Goal: Answer question/provide support: Share knowledge or assist other users

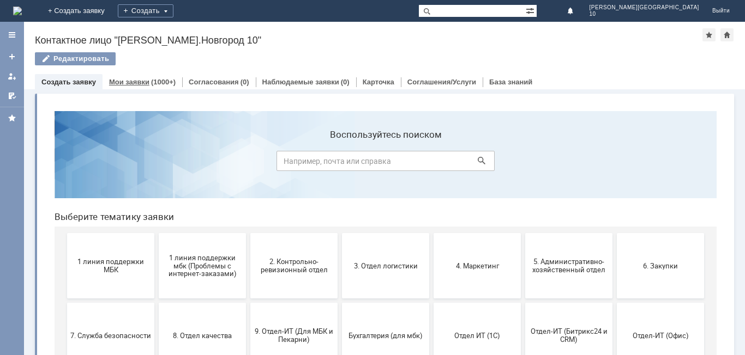
click at [126, 79] on link "Мои заявки" at bounding box center [129, 82] width 40 height 8
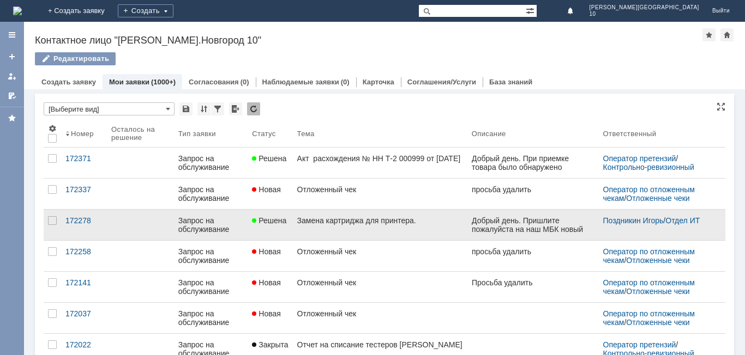
click at [317, 228] on link "Замена картриджа для принтера." at bounding box center [380, 225] width 174 height 31
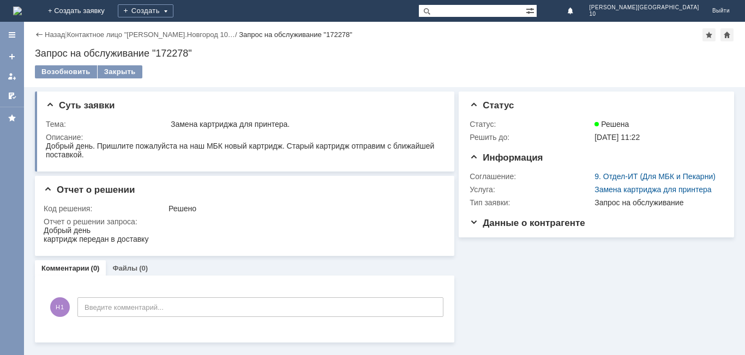
click at [71, 271] on link "Комментарии" at bounding box center [65, 268] width 48 height 8
click at [130, 268] on link "Файлы" at bounding box center [124, 268] width 25 height 8
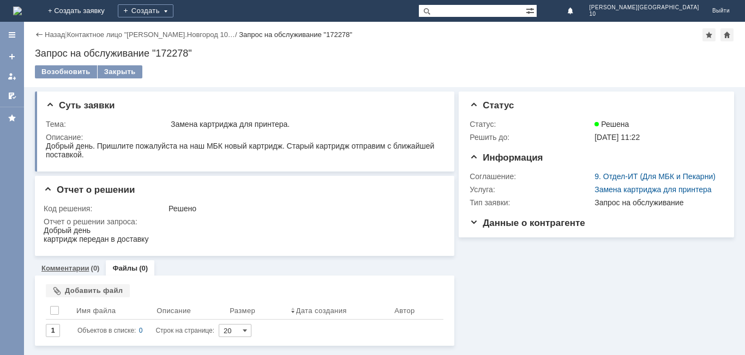
click at [79, 264] on div "Комментарии (0)" at bounding box center [70, 269] width 71 height 16
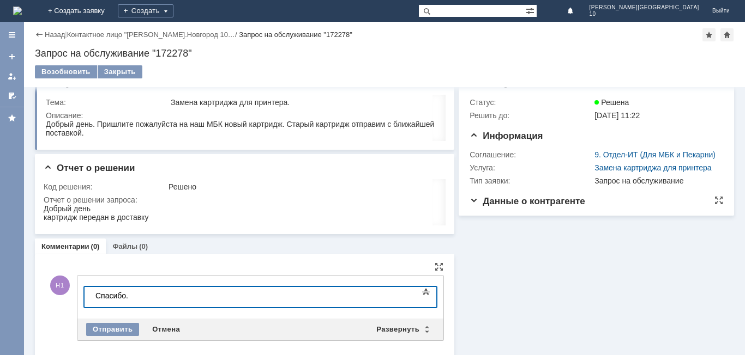
scroll to position [34, 0]
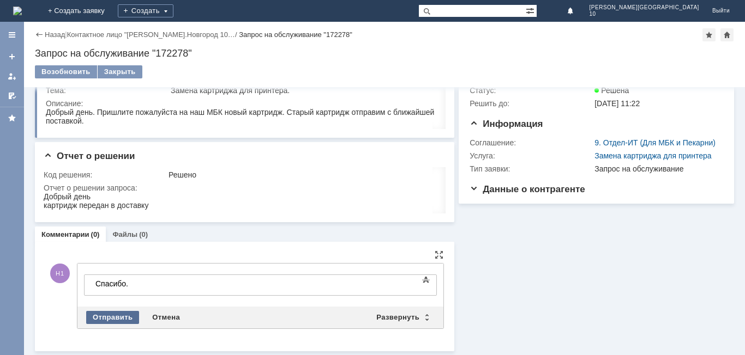
click at [127, 318] on div "Отправить" at bounding box center [112, 317] width 53 height 13
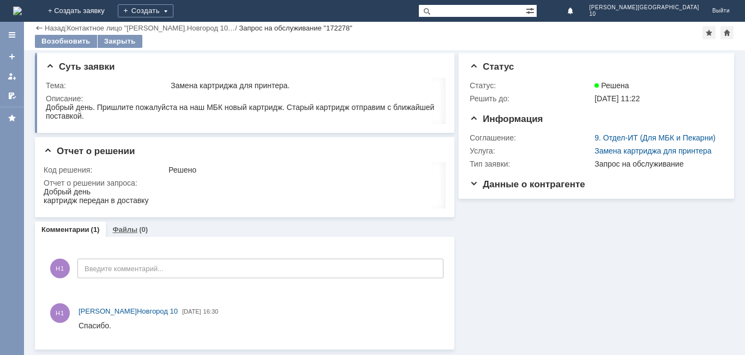
scroll to position [0, 0]
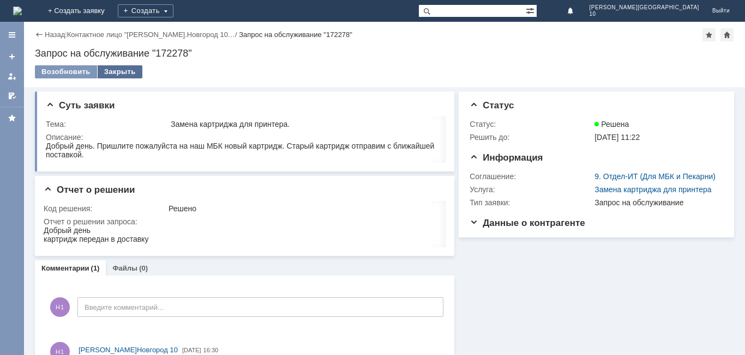
click at [129, 70] on div "Закрыть" at bounding box center [120, 71] width 45 height 13
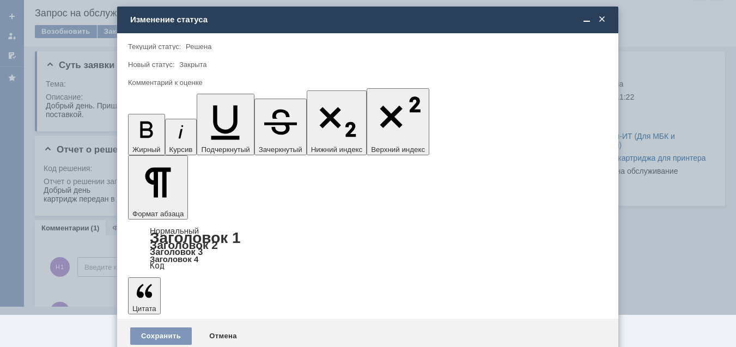
click at [159, 325] on span "5 - Отлично" at bounding box center [368, 322] width 466 height 9
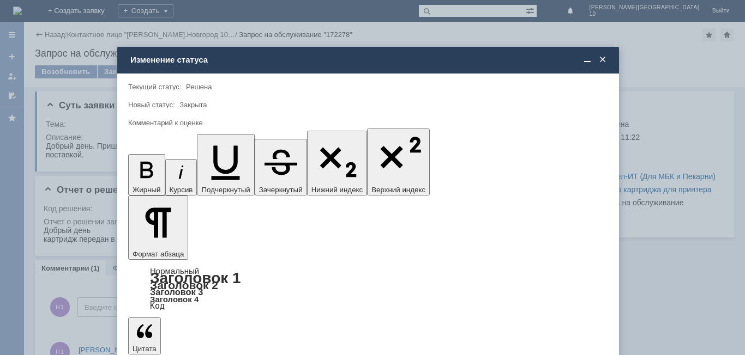
type input "5 - Отлично"
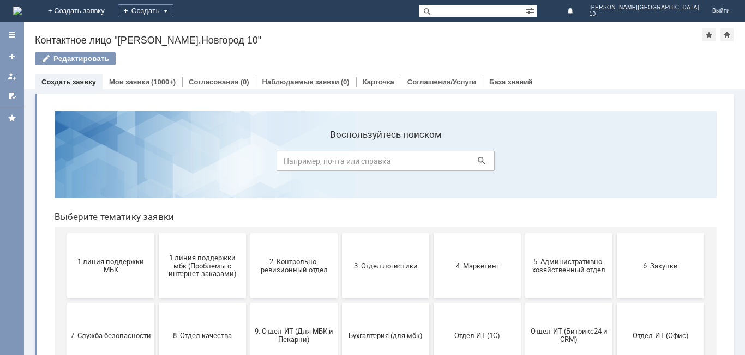
click at [137, 83] on link "Мои заявки" at bounding box center [129, 82] width 40 height 8
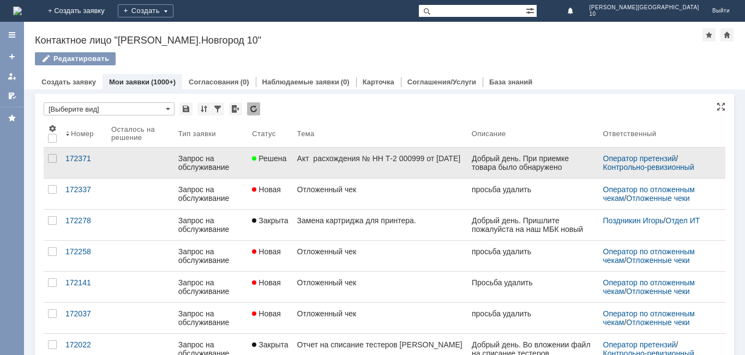
click at [331, 160] on div "Акт расхождения № НН Т-2 000999 от [DATE]" at bounding box center [380, 158] width 166 height 9
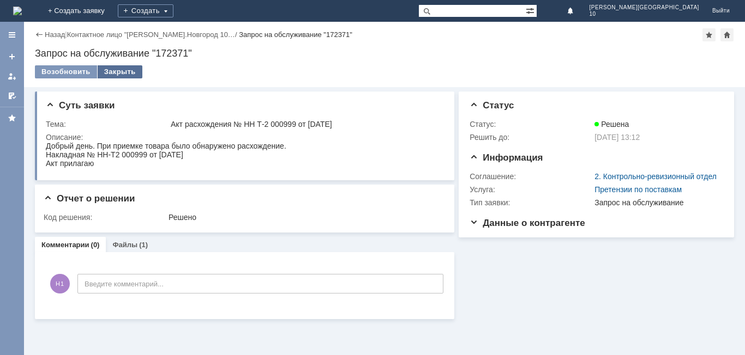
click at [118, 69] on div "Закрыть" at bounding box center [120, 71] width 45 height 13
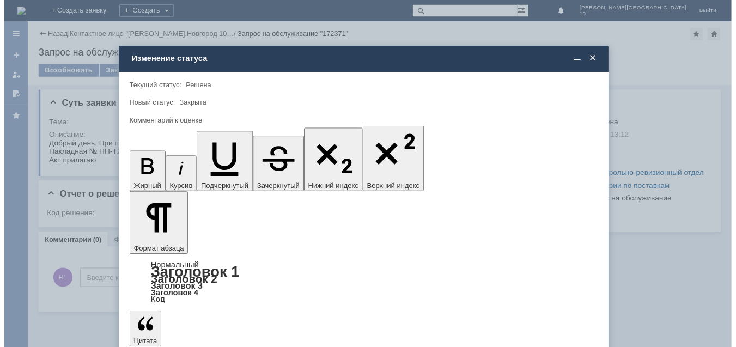
scroll to position [40, 0]
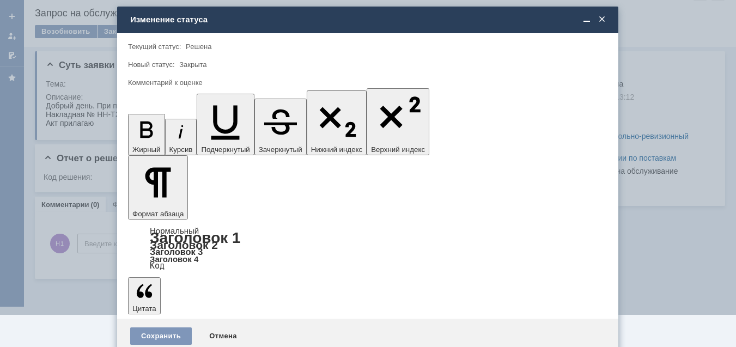
drag, startPoint x: 153, startPoint y: 323, endPoint x: 149, endPoint y: 304, distance: 18.9
click at [153, 322] on span "5 - Отлично" at bounding box center [368, 322] width 466 height 9
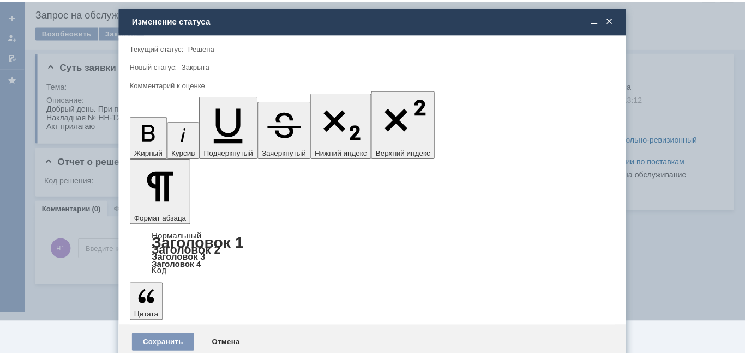
scroll to position [0, 0]
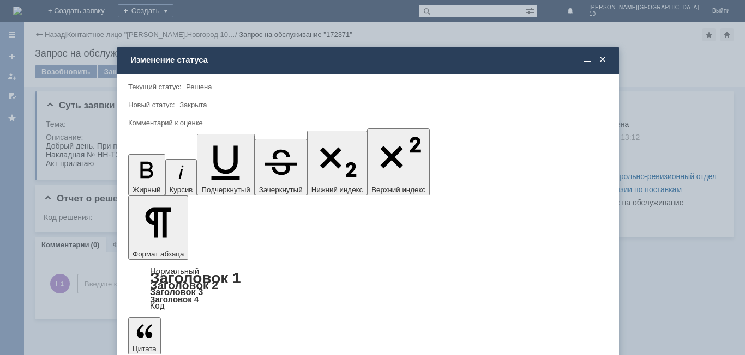
type input "5 - Отлично"
